Goal: Information Seeking & Learning: Compare options

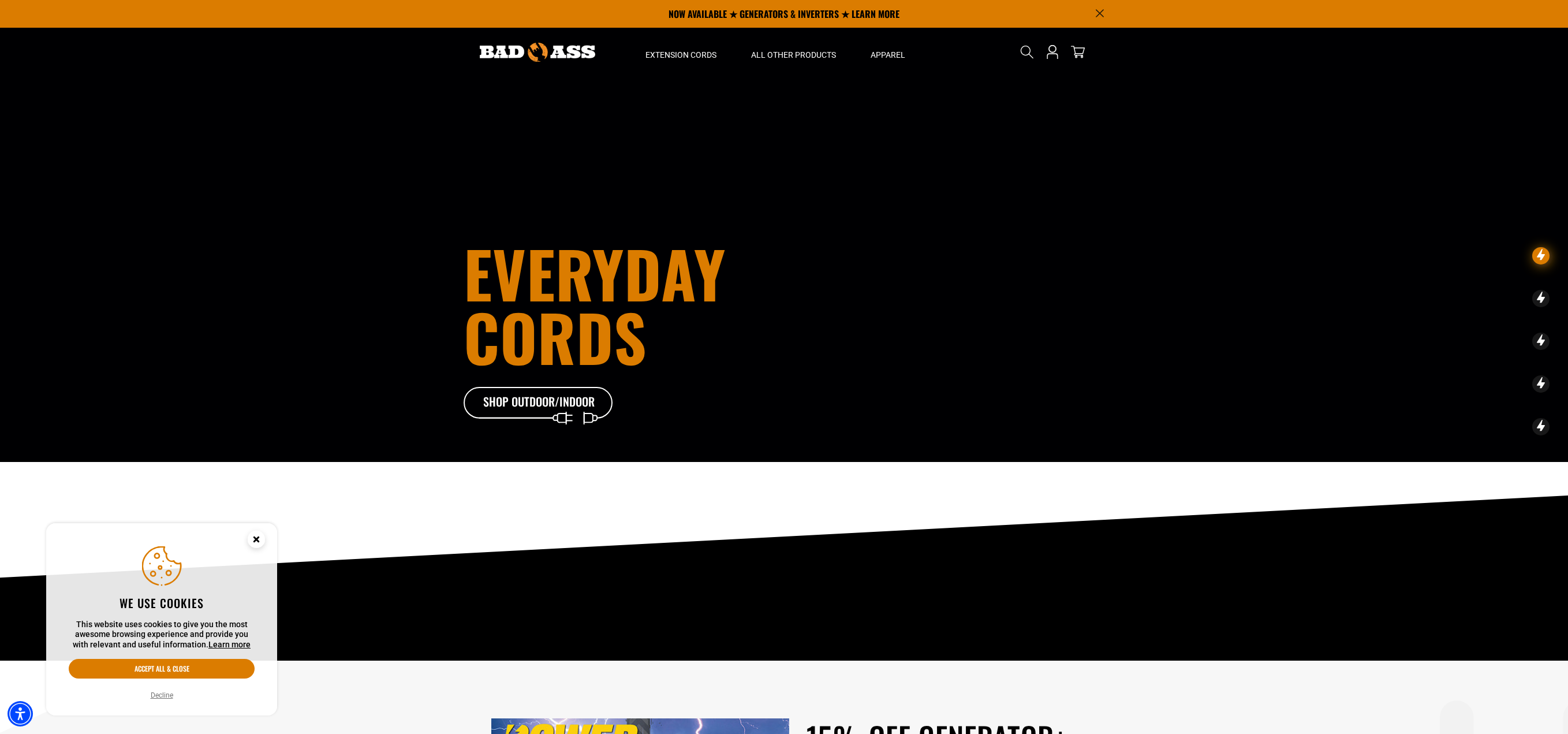
drag, startPoint x: 158, startPoint y: 701, endPoint x: 161, endPoint y: 695, distance: 6.7
click at [158, 700] on button "Decline" at bounding box center [161, 696] width 29 height 12
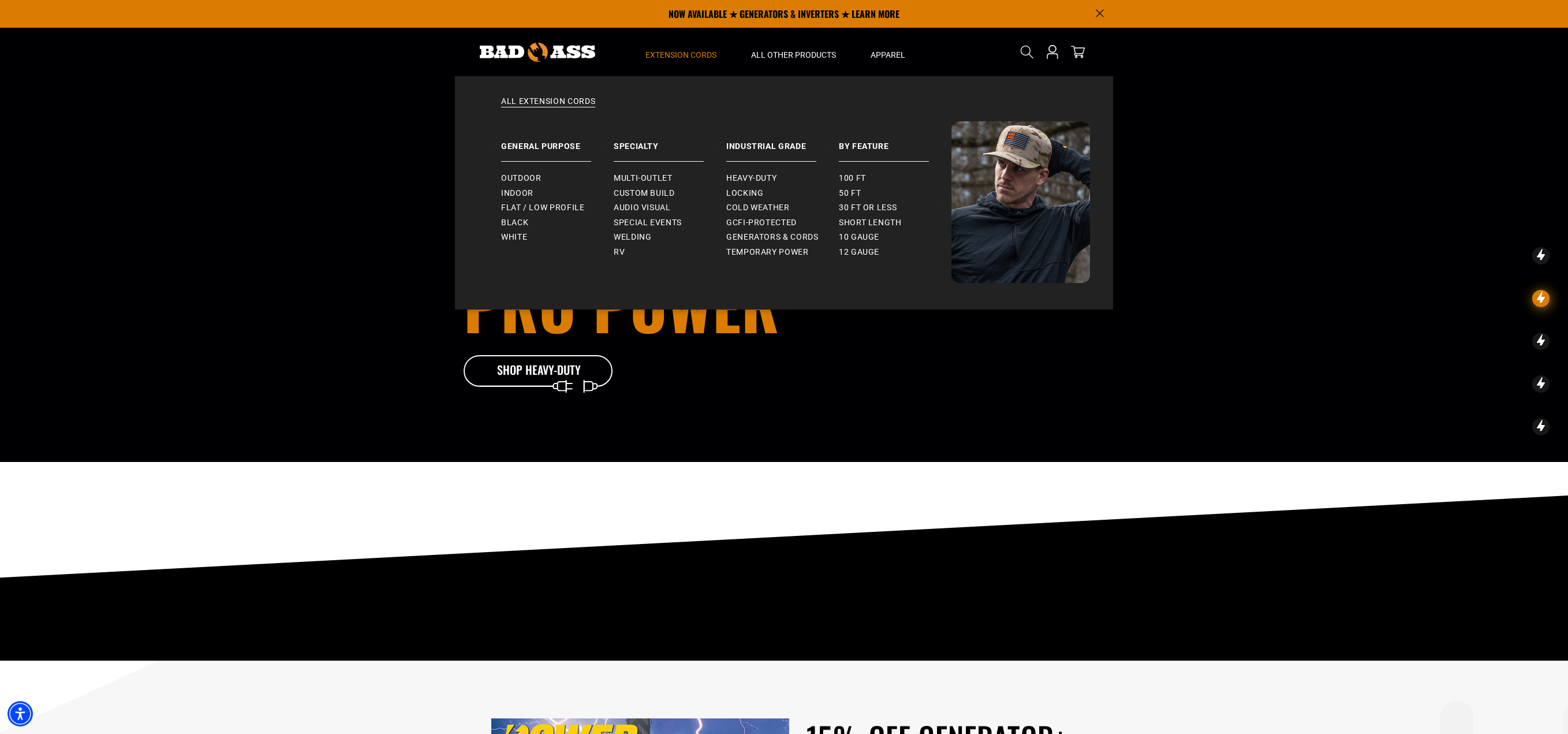
click at [693, 55] on span "Extension Cords" at bounding box center [681, 55] width 71 height 11
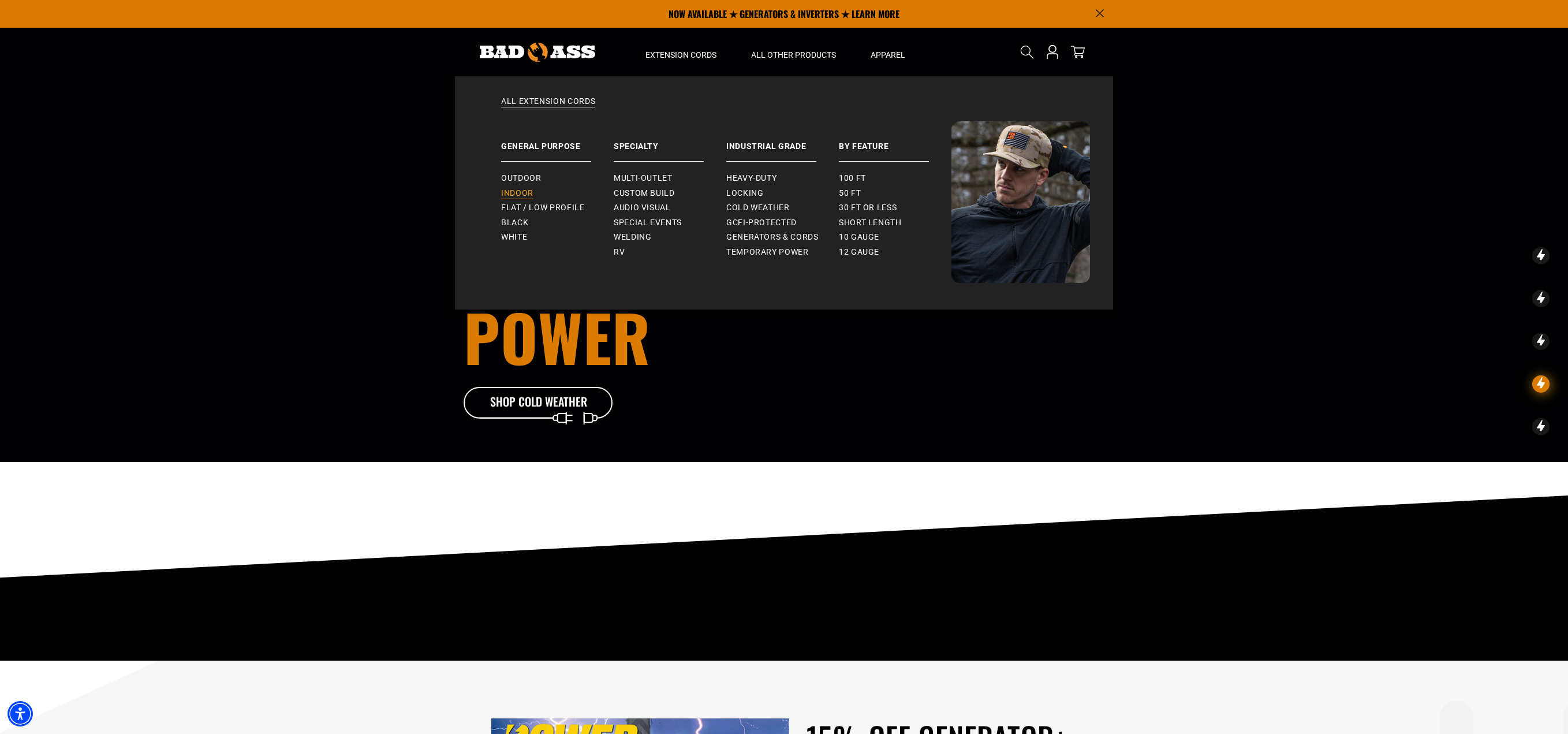
click at [518, 196] on span "Indoor" at bounding box center [518, 194] width 32 height 11
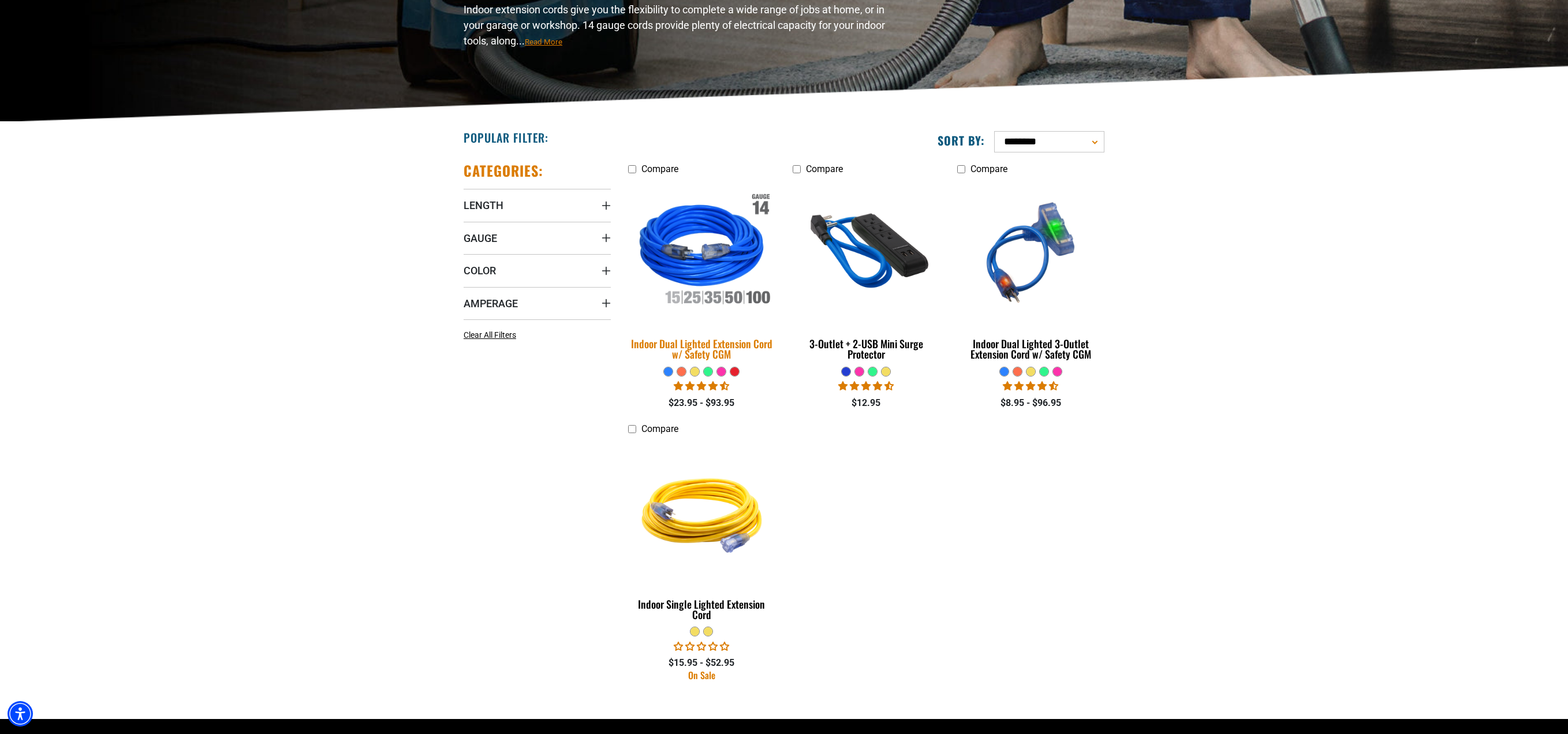
scroll to position [172, 0]
click at [701, 277] on img at bounding box center [702, 252] width 161 height 148
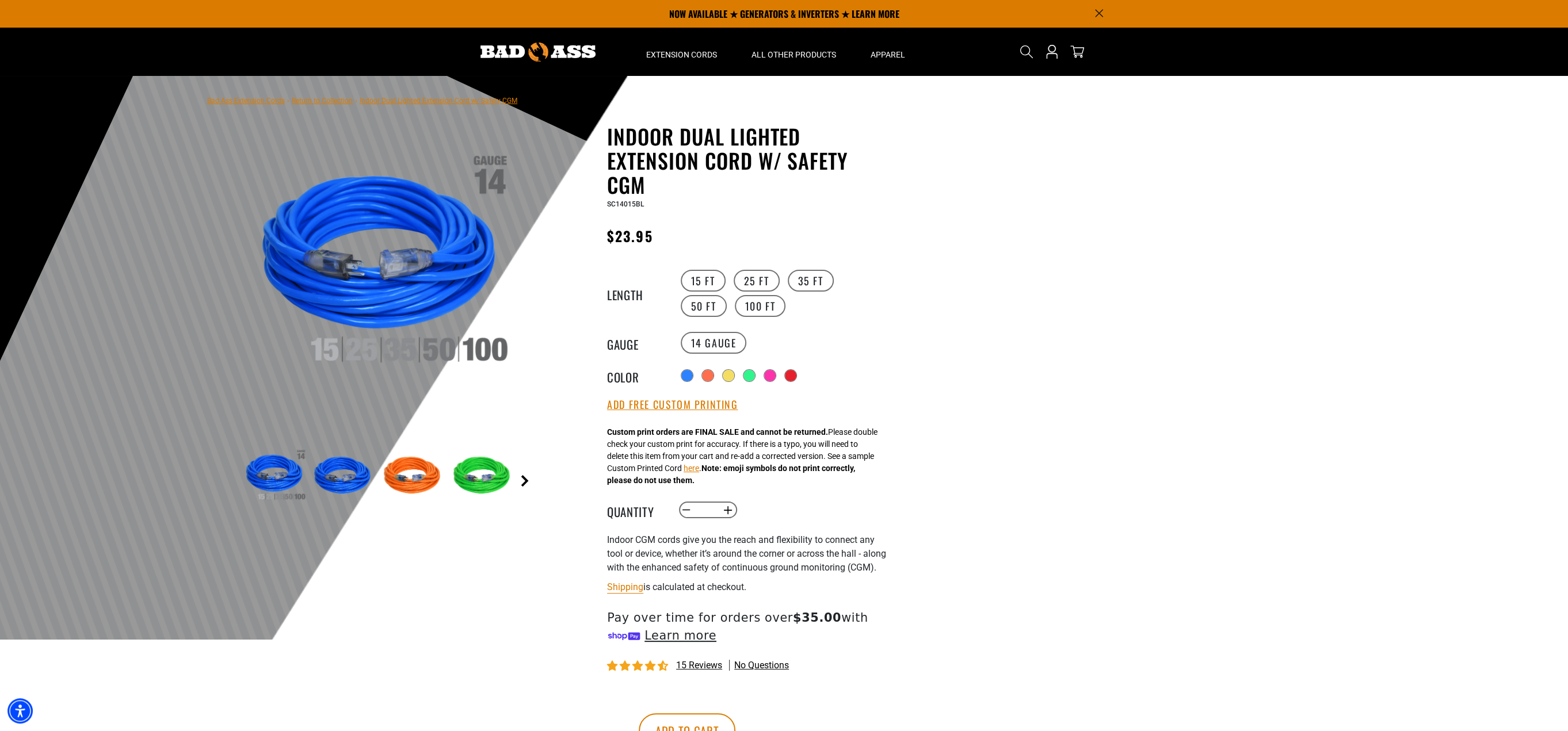
click at [523, 483] on link "Next" at bounding box center [524, 480] width 11 height 11
click at [228, 483] on link "Previous" at bounding box center [229, 480] width 11 height 11
click at [250, 474] on img at bounding box center [274, 476] width 67 height 67
click at [320, 483] on img at bounding box center [343, 476] width 67 height 67
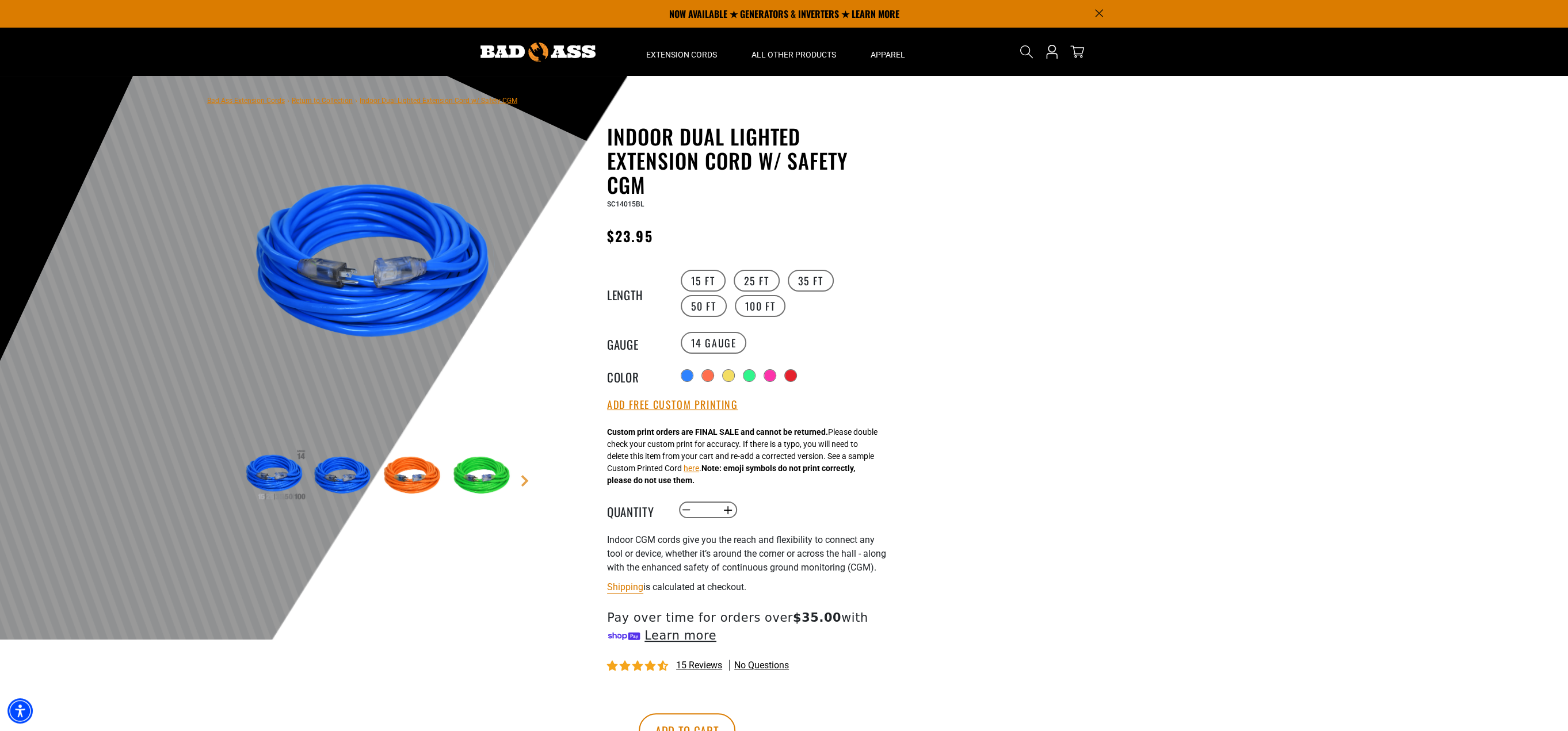
drag, startPoint x: 447, startPoint y: 467, endPoint x: 433, endPoint y: 472, distance: 14.9
click at [445, 467] on img at bounding box center [413, 476] width 67 height 67
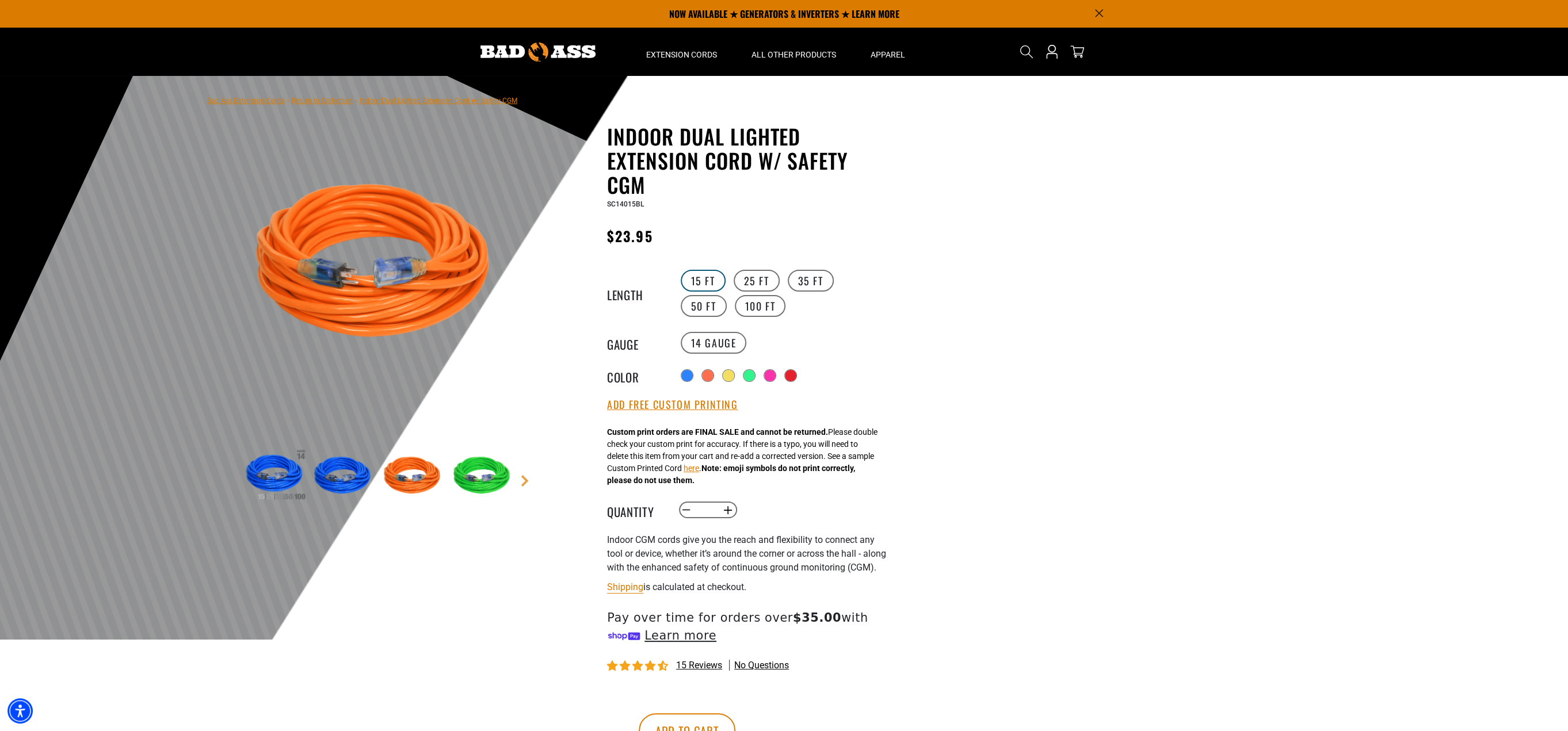
click at [707, 278] on label "15 FT" at bounding box center [703, 280] width 45 height 22
click at [709, 349] on label "14 Gauge" at bounding box center [713, 343] width 66 height 22
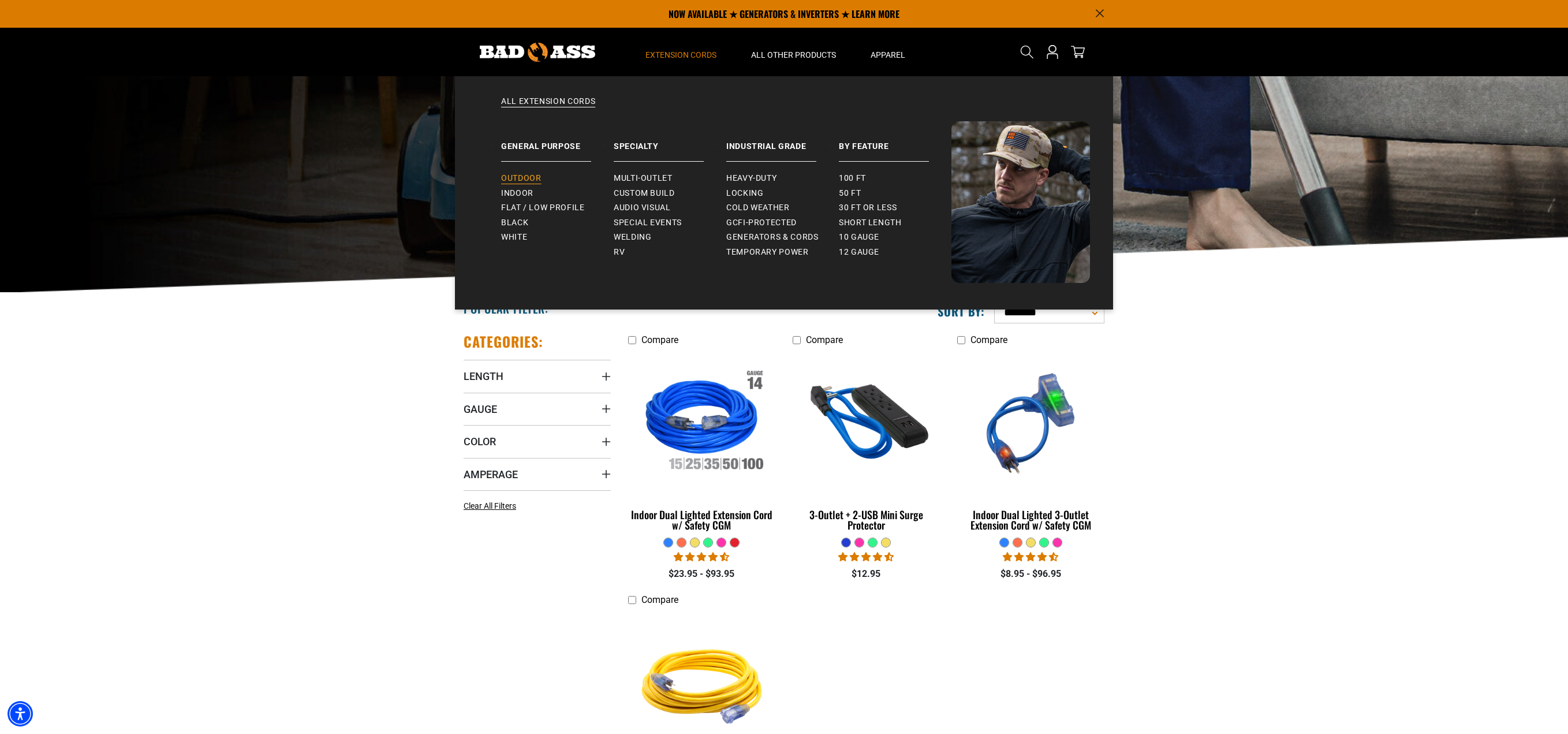
click at [531, 178] on span "Outdoor" at bounding box center [521, 178] width 40 height 11
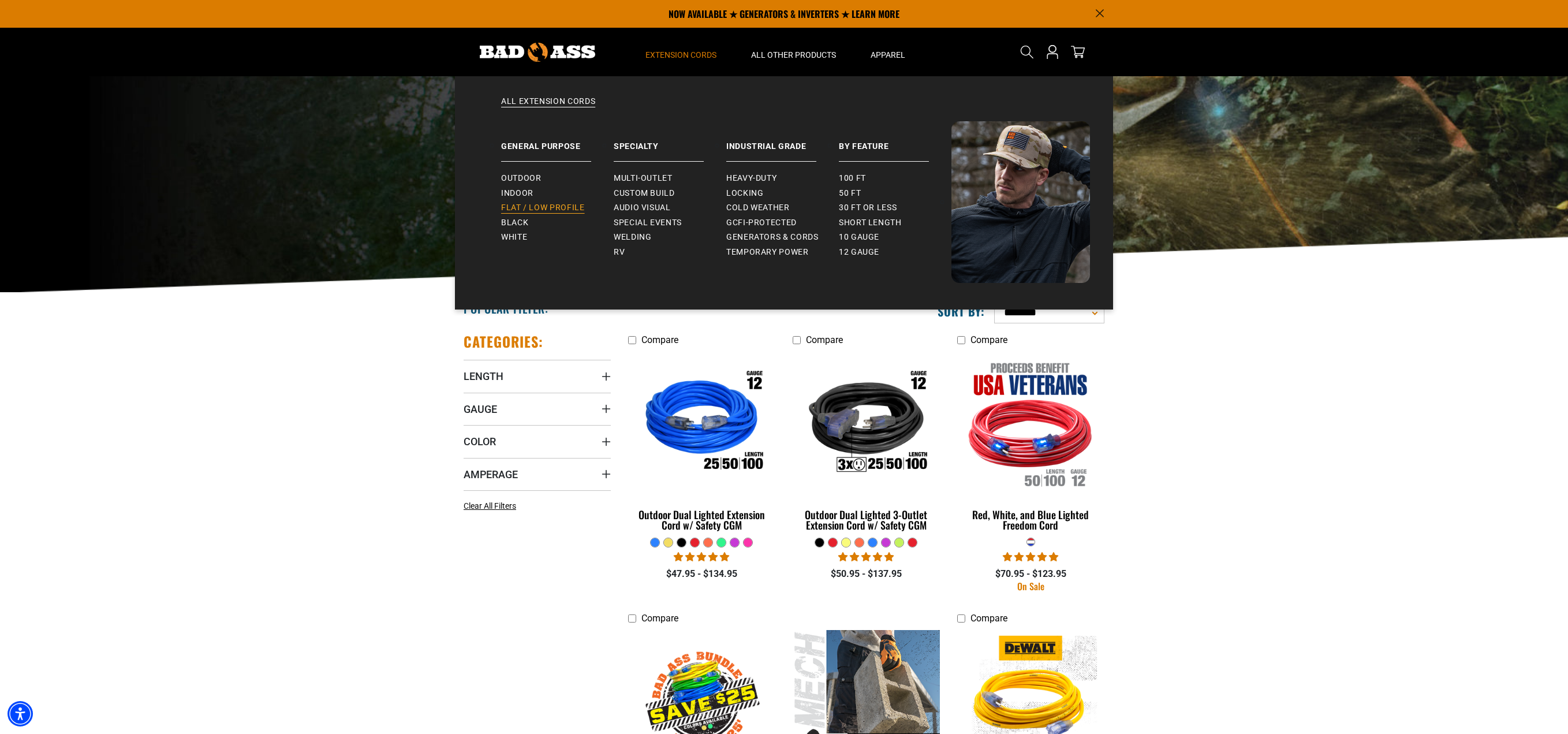
click at [554, 205] on span "Flat / Low Profile" at bounding box center [543, 209] width 84 height 11
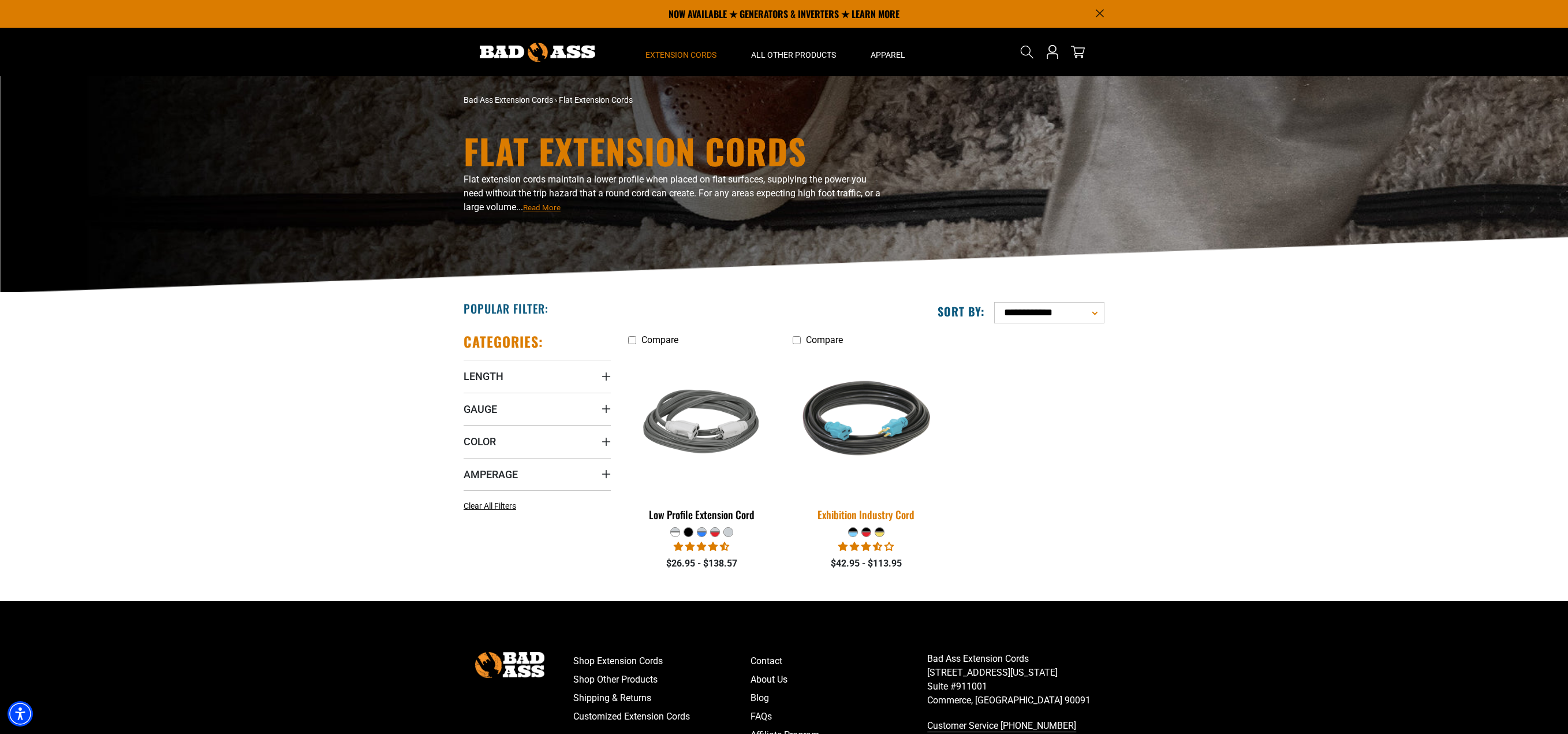
click at [871, 439] on img at bounding box center [866, 423] width 161 height 148
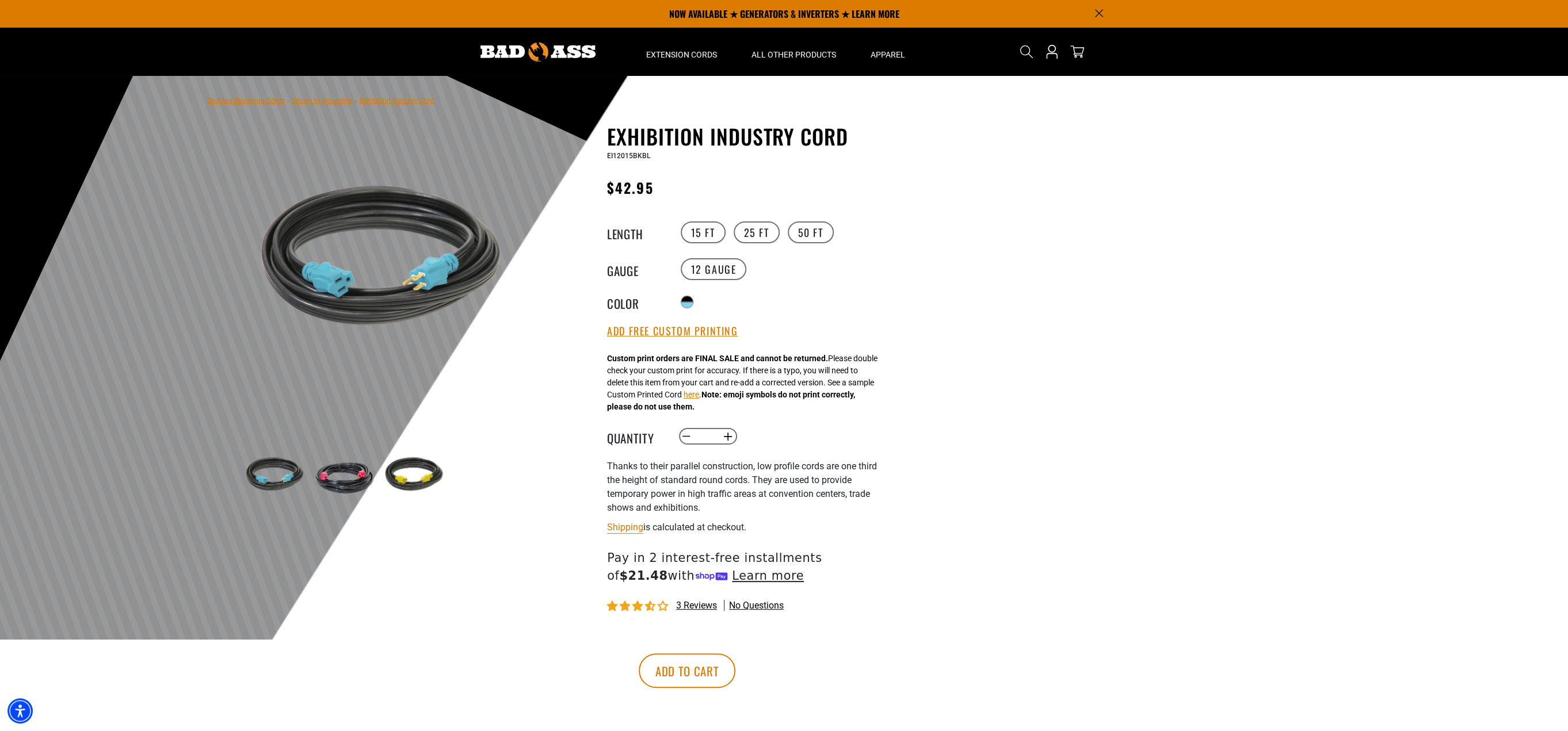
click at [329, 477] on img at bounding box center [343, 476] width 67 height 67
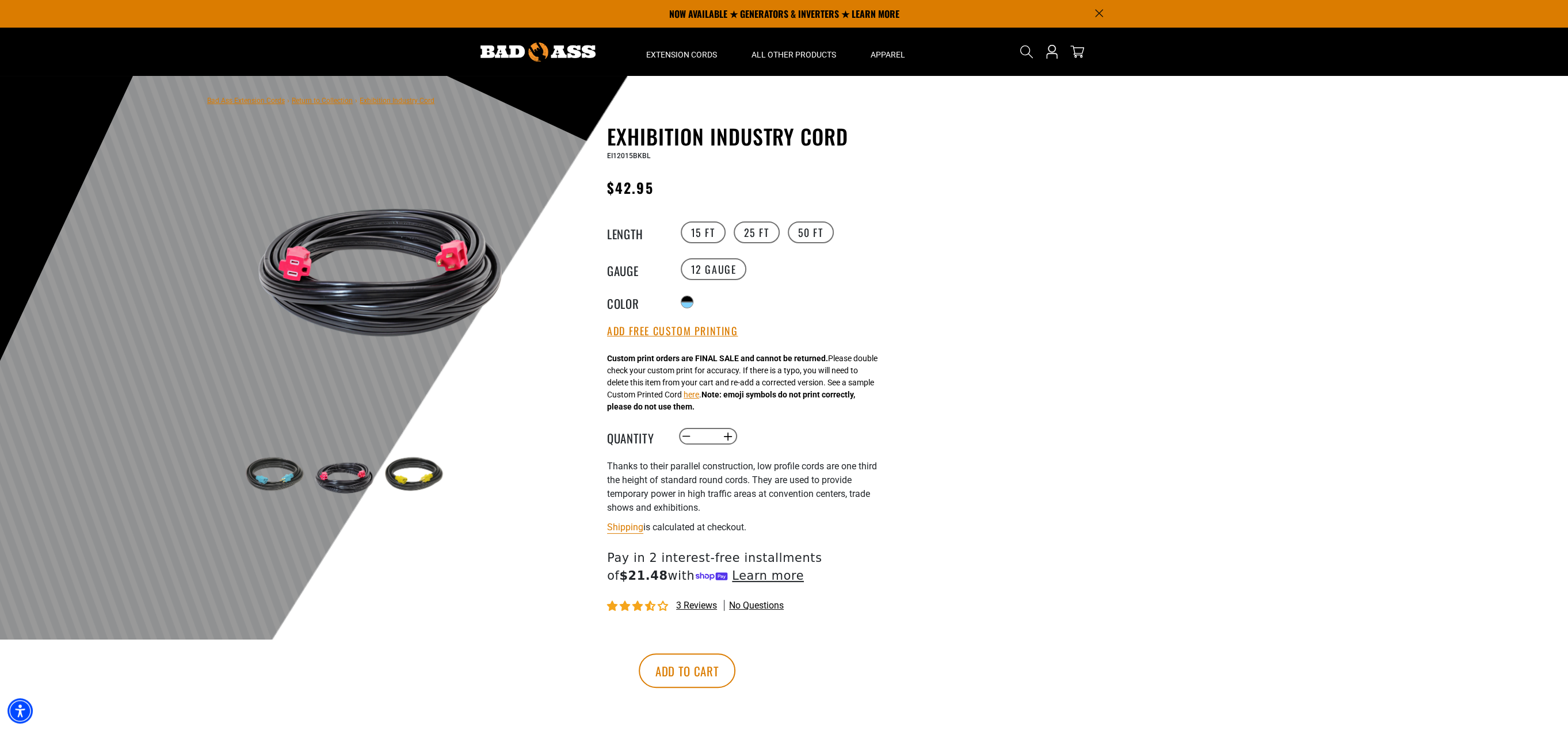
click at [410, 485] on img at bounding box center [413, 476] width 67 height 67
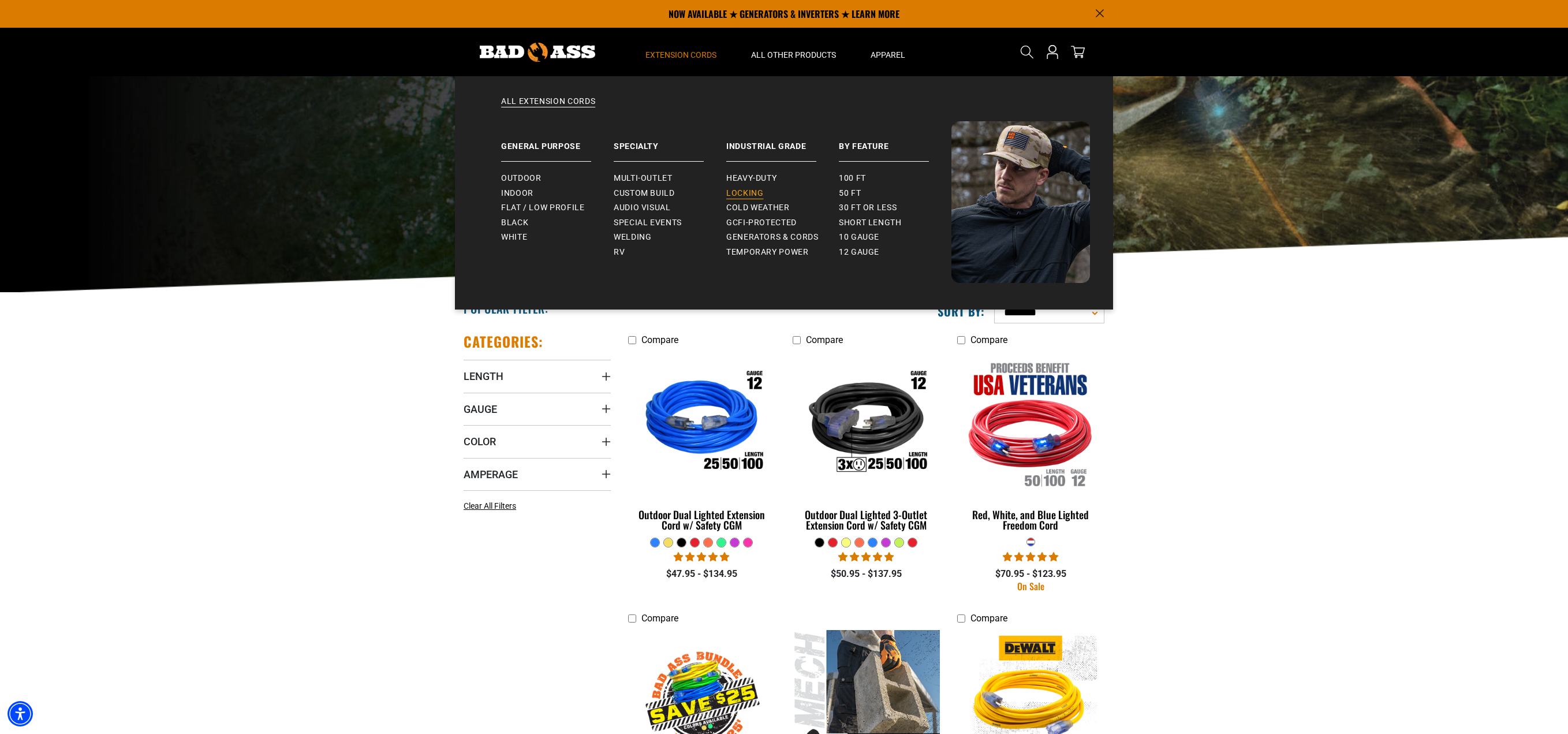
click at [745, 189] on span "Locking" at bounding box center [745, 194] width 37 height 11
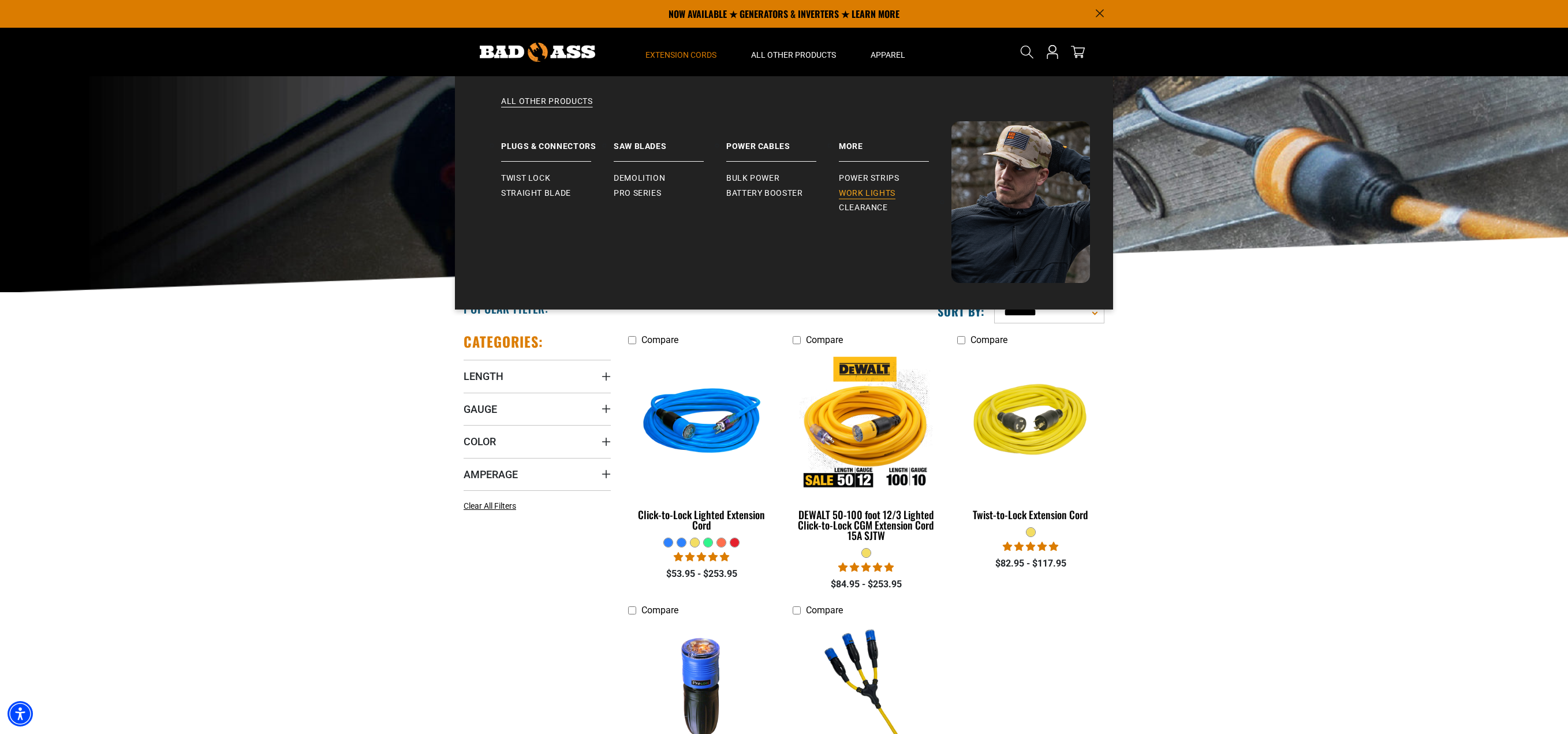
click at [858, 194] on span "Work Lights" at bounding box center [867, 194] width 57 height 11
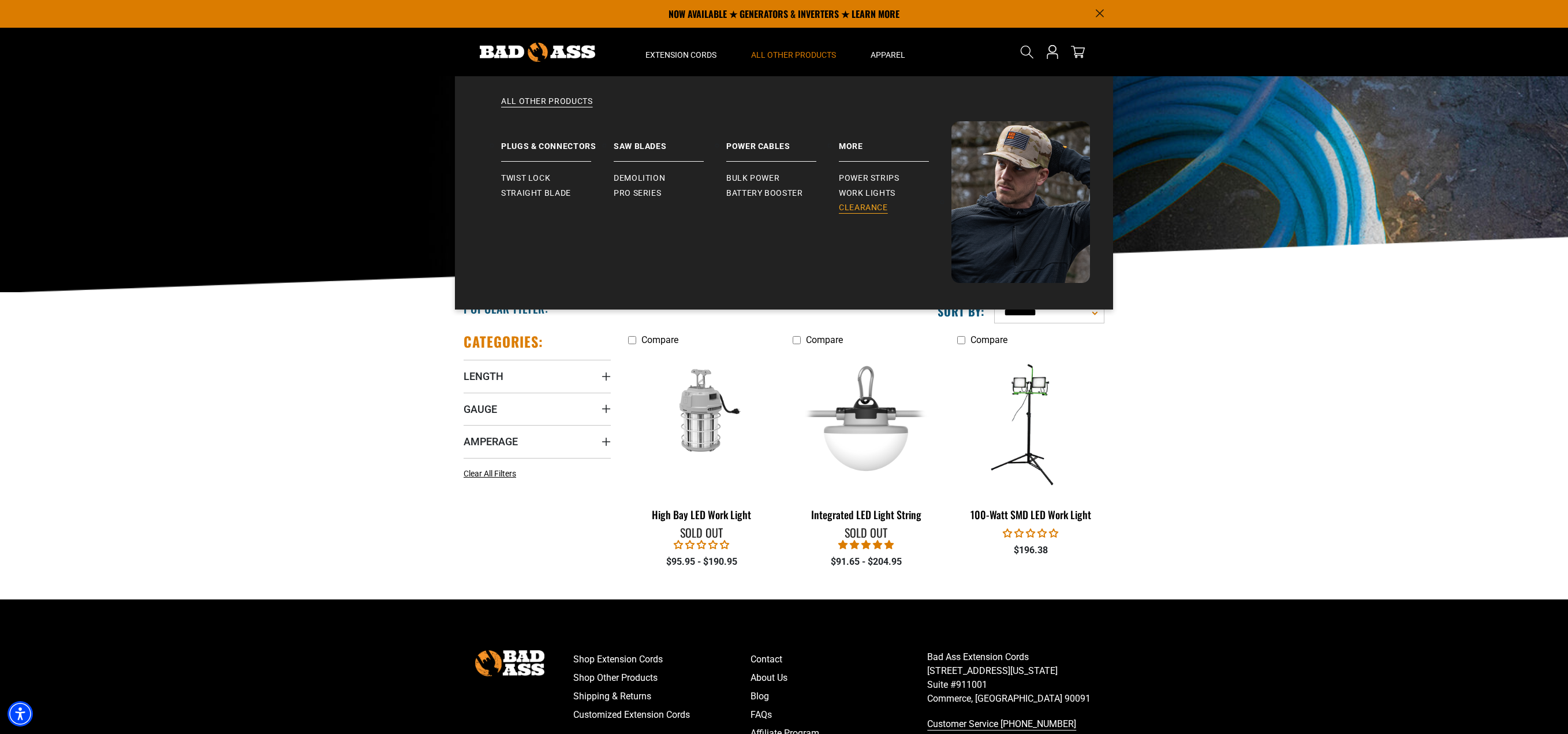
click at [841, 205] on span "Clearance" at bounding box center [864, 209] width 49 height 11
